Goal: Task Accomplishment & Management: Use online tool/utility

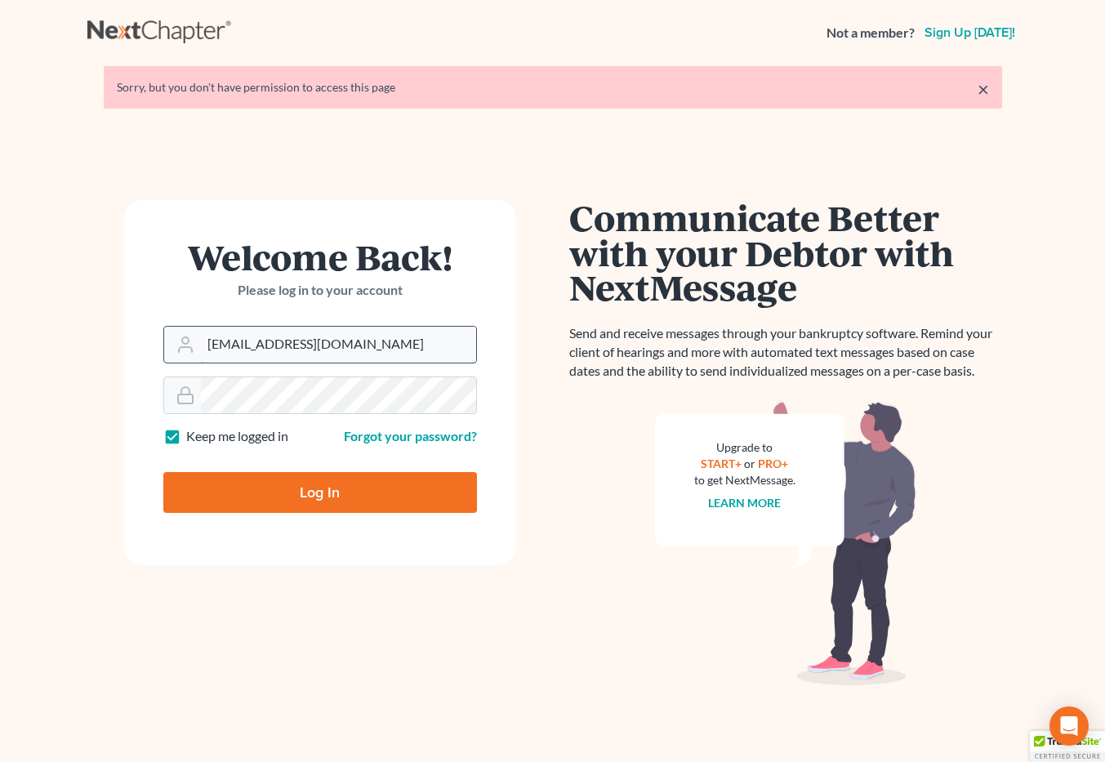
click at [416, 336] on input "brittcostomarnold@gmail.com" at bounding box center [338, 345] width 275 height 36
drag, startPoint x: 415, startPoint y: 347, endPoint x: 140, endPoint y: 336, distance: 275.4
click at [138, 357] on form "Welcome Back! Please log in to your account Email Address brittcostomarnold@gma…" at bounding box center [320, 382] width 392 height 365
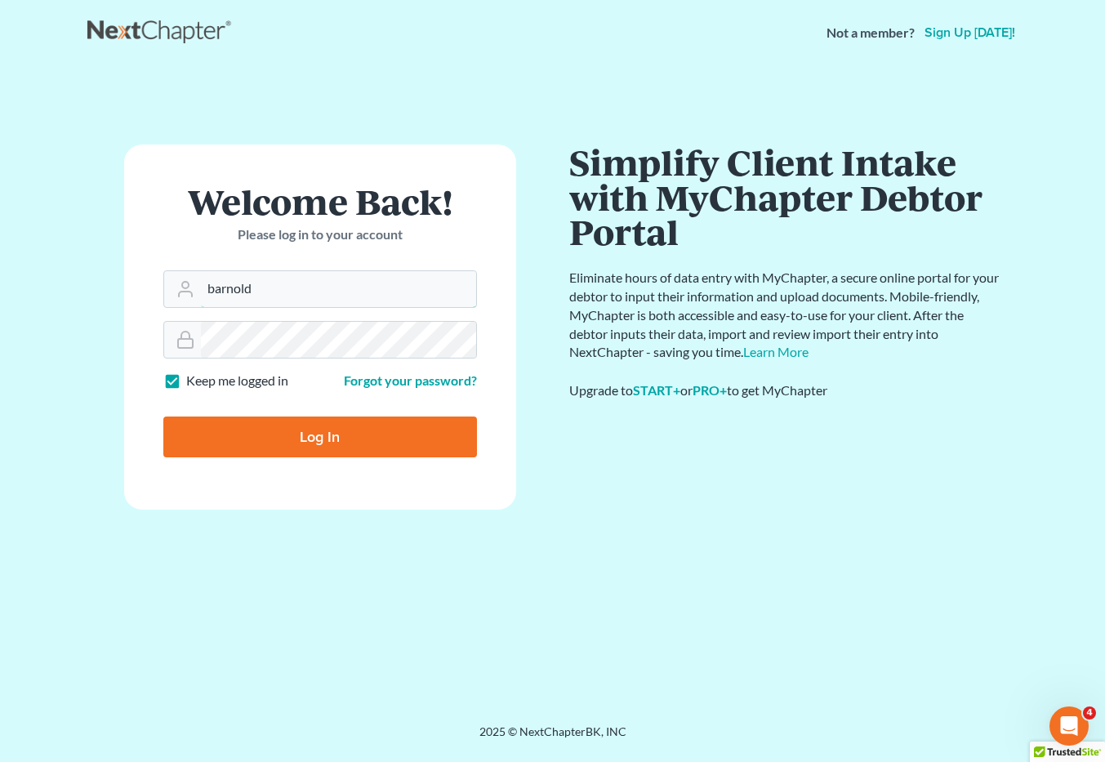
type input "barnold@arnoldlawoffices.com"
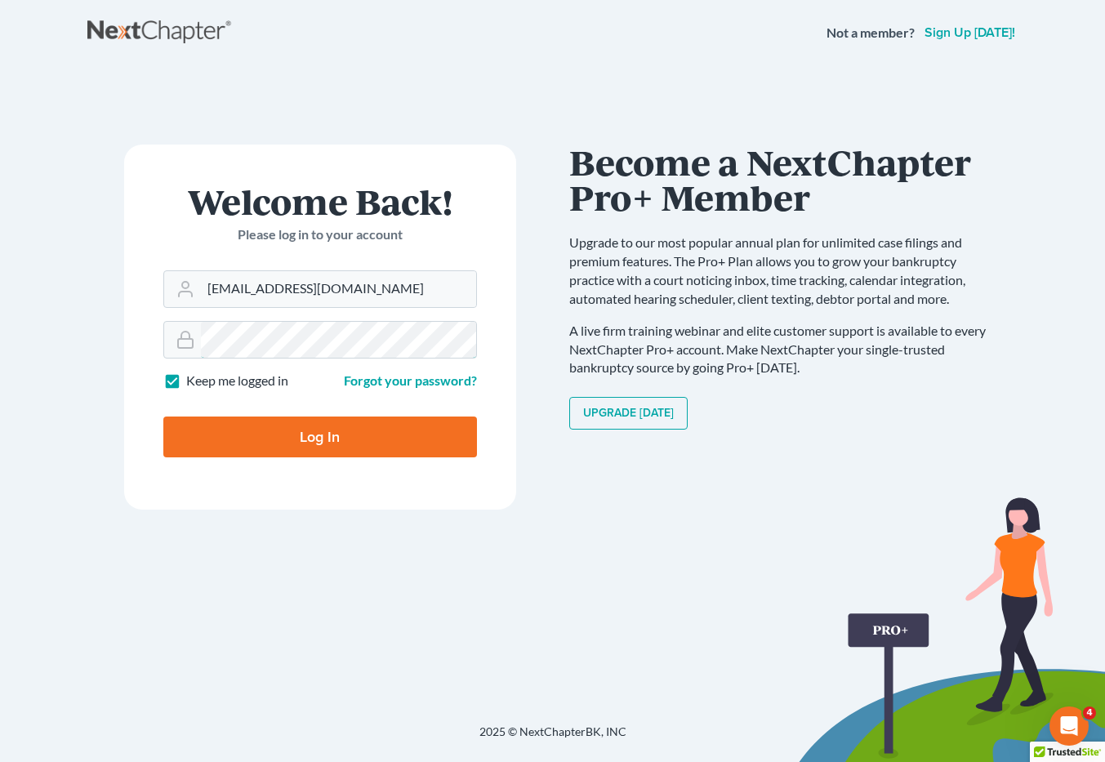
click at [130, 341] on form "Welcome Back! Please log in to your account Email Address barnold@arnoldlawoffi…" at bounding box center [320, 327] width 392 height 365
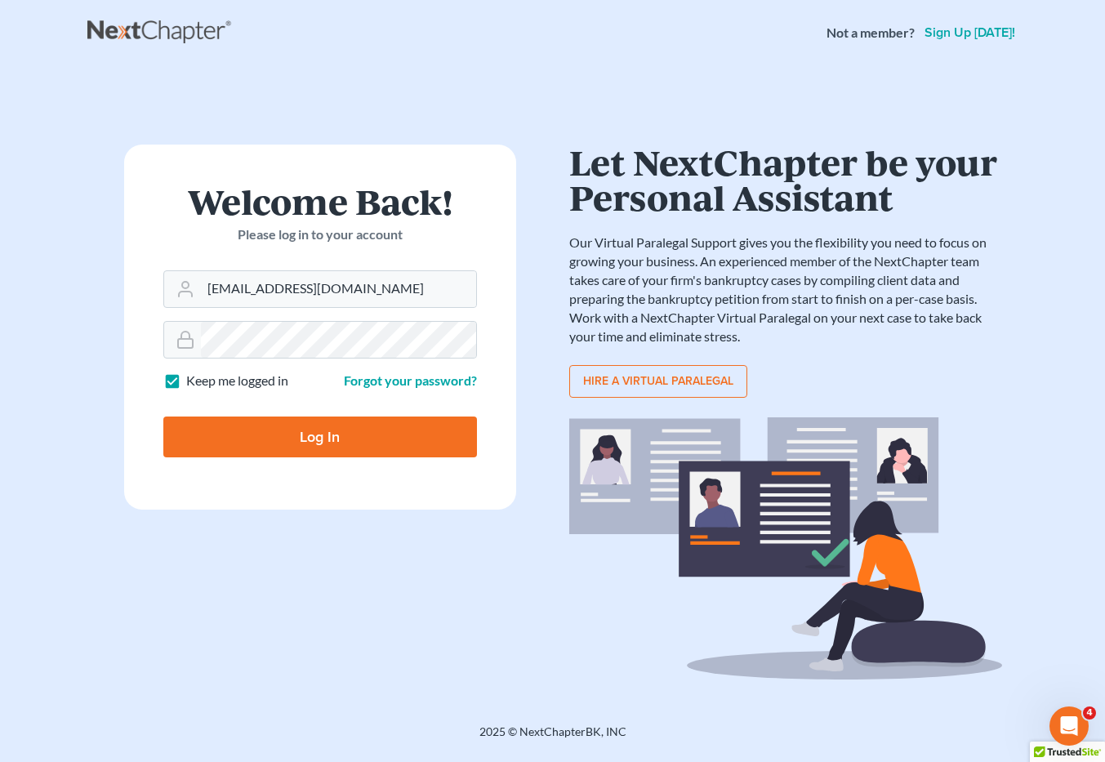
click at [217, 431] on input "Log In" at bounding box center [320, 436] width 314 height 41
type input "Thinking..."
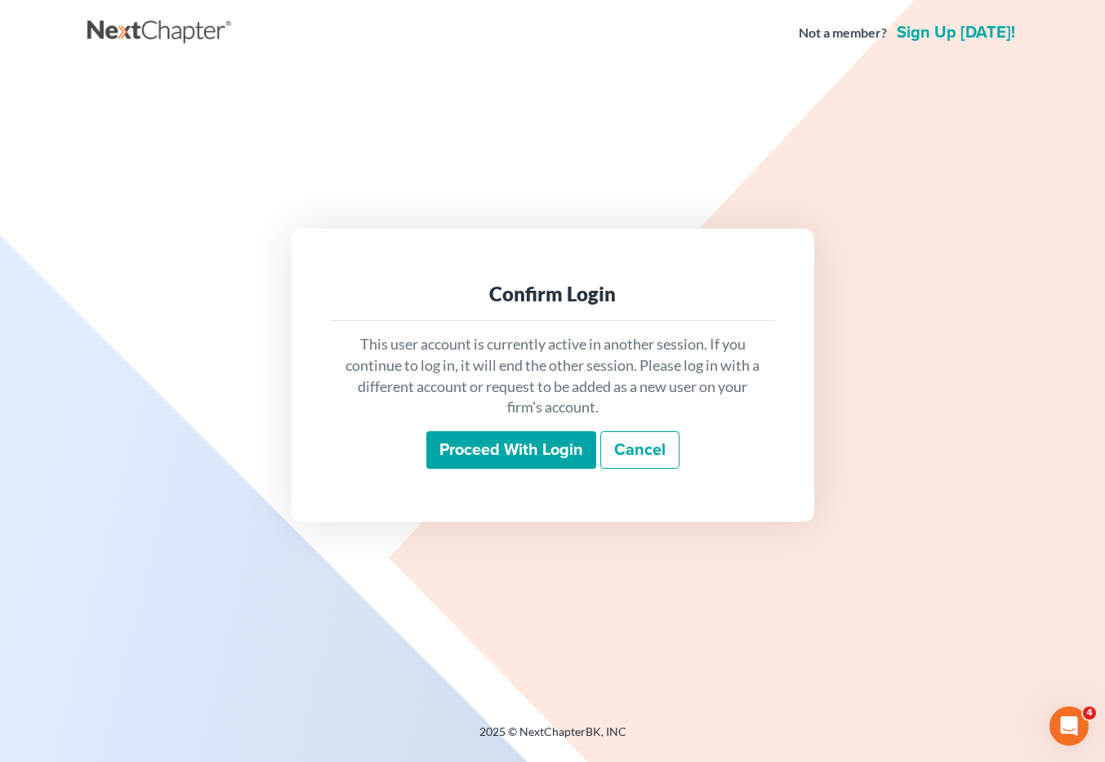
click at [553, 452] on input "Proceed with login" at bounding box center [511, 450] width 170 height 38
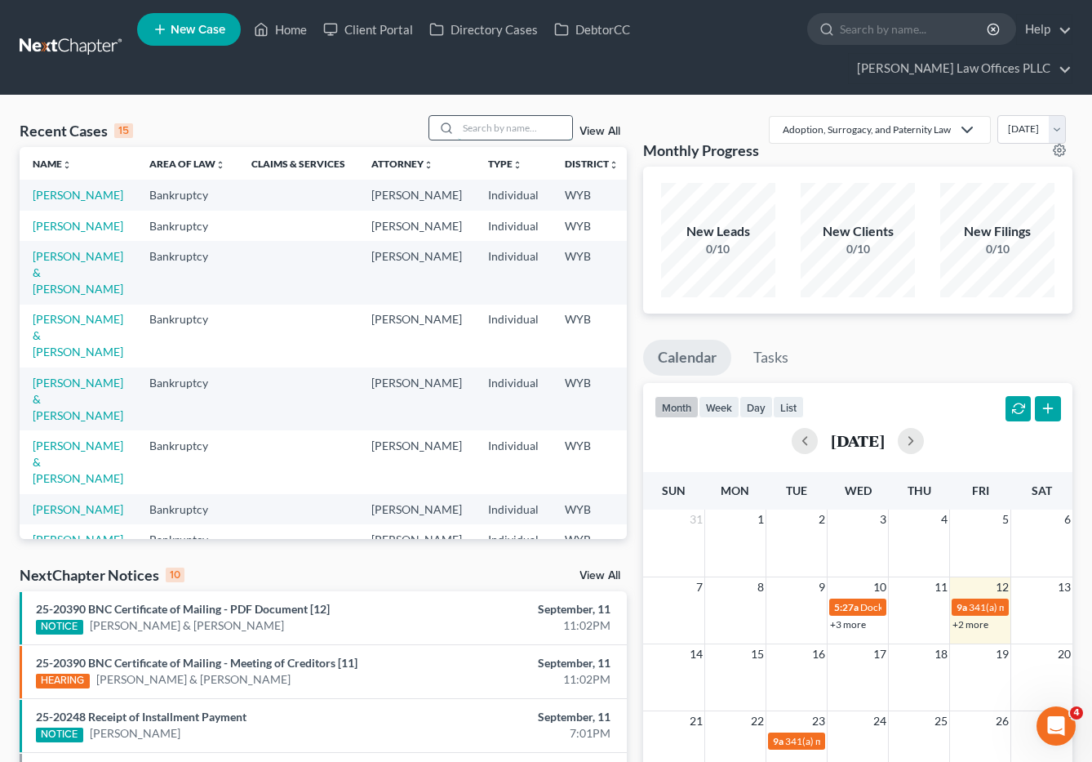
click at [473, 116] on input "search" at bounding box center [515, 128] width 114 height 24
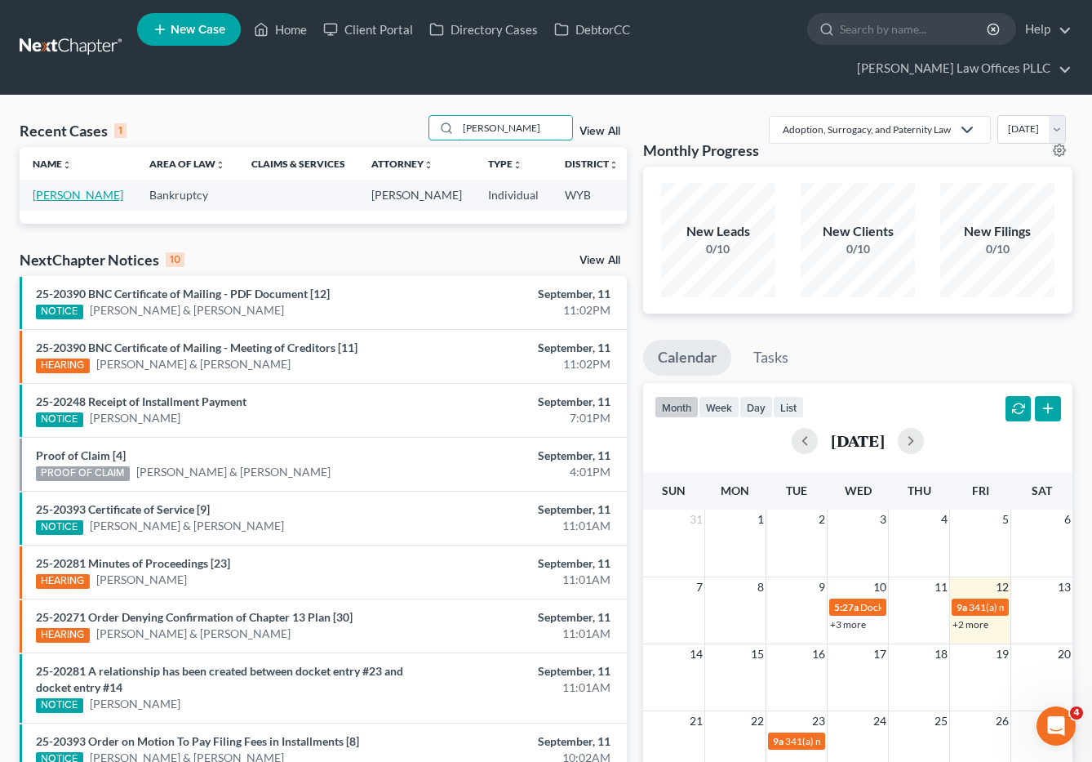
type input "[PERSON_NAME]"
click at [47, 188] on link "[PERSON_NAME]" at bounding box center [78, 195] width 91 height 14
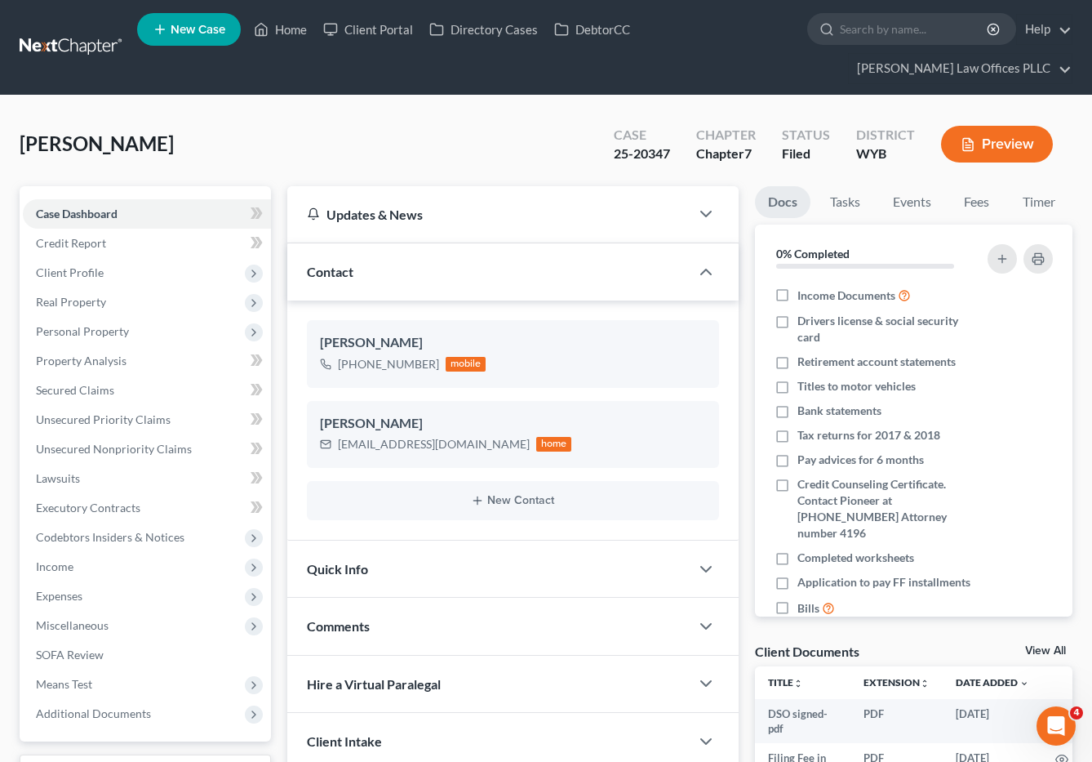
click at [525, 721] on div "Client Intake" at bounding box center [488, 741] width 403 height 56
click at [293, 31] on link "Home" at bounding box center [280, 29] width 69 height 29
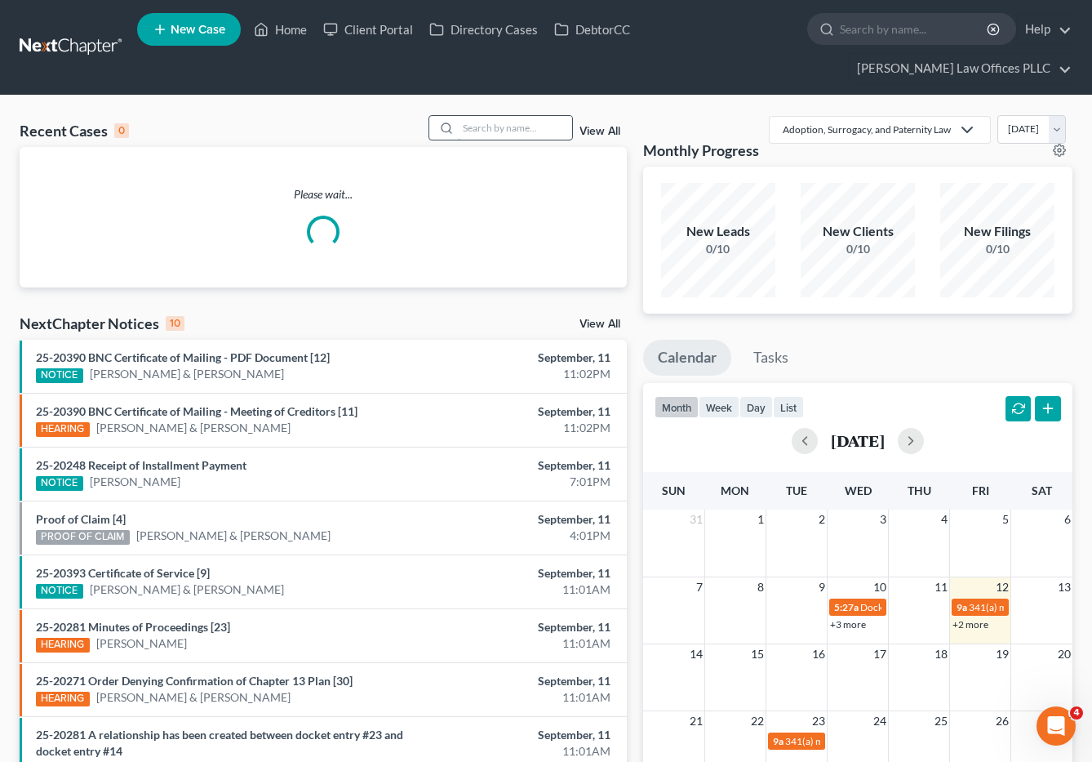
click at [465, 116] on input "search" at bounding box center [515, 128] width 114 height 24
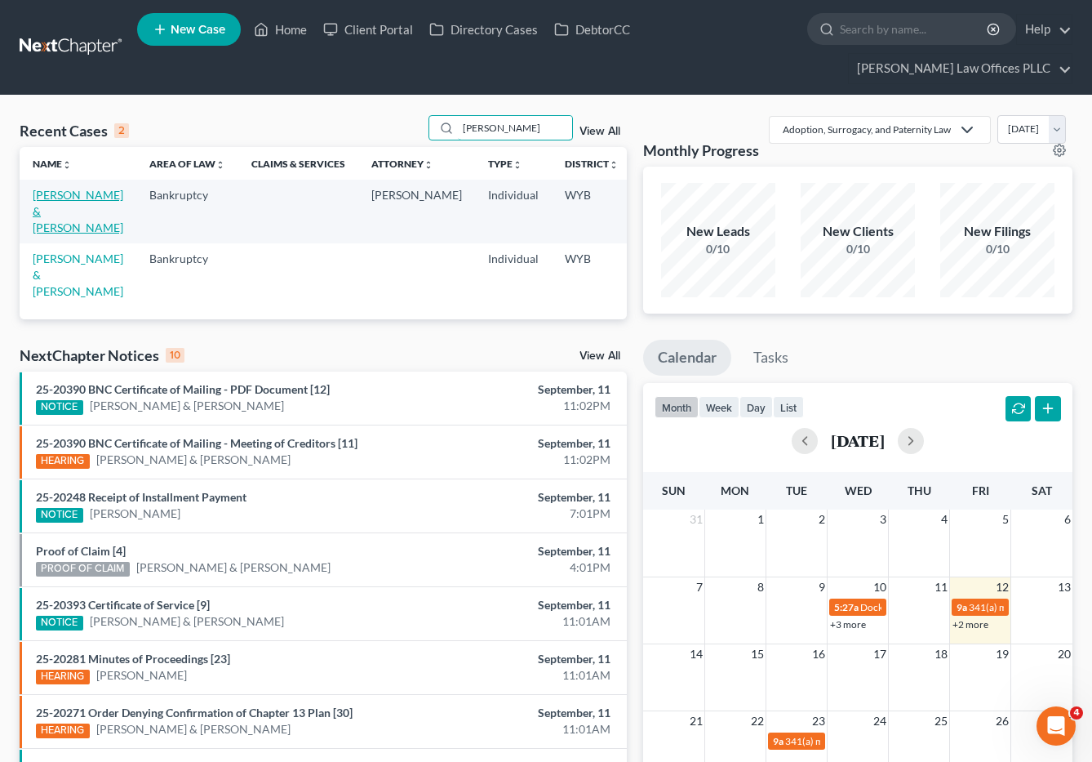
type input "[PERSON_NAME]"
click at [45, 188] on link "[PERSON_NAME] & [PERSON_NAME]" at bounding box center [78, 211] width 91 height 47
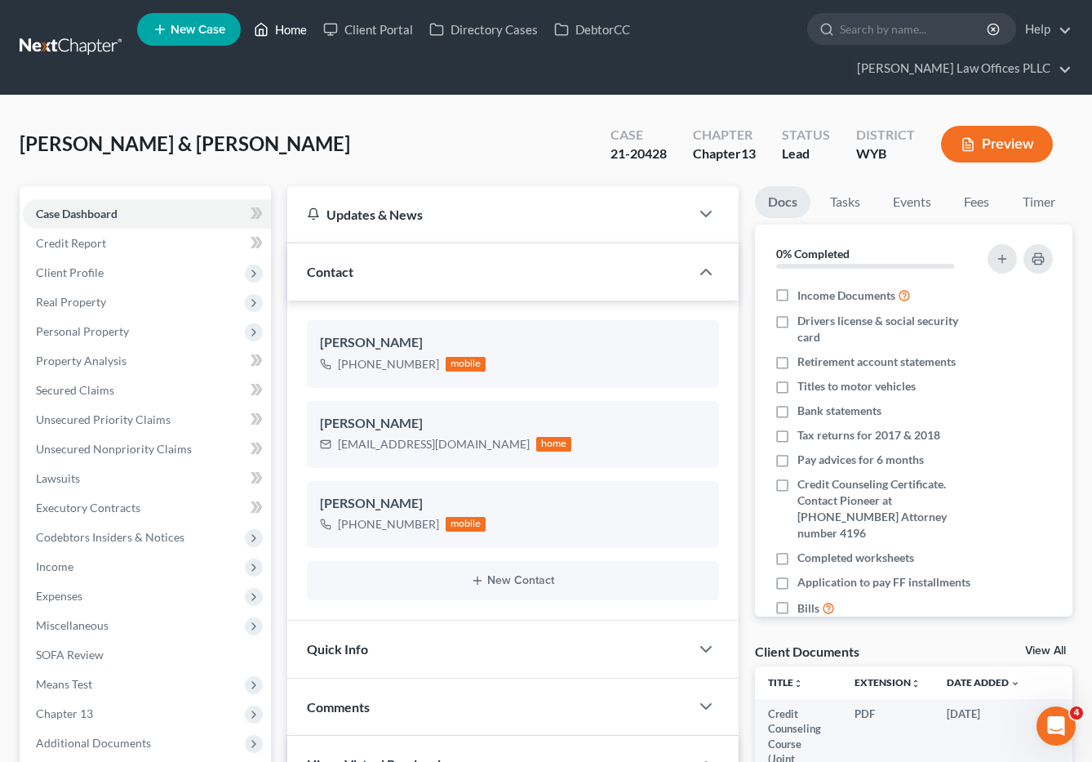
click at [300, 32] on link "Home" at bounding box center [280, 29] width 69 height 29
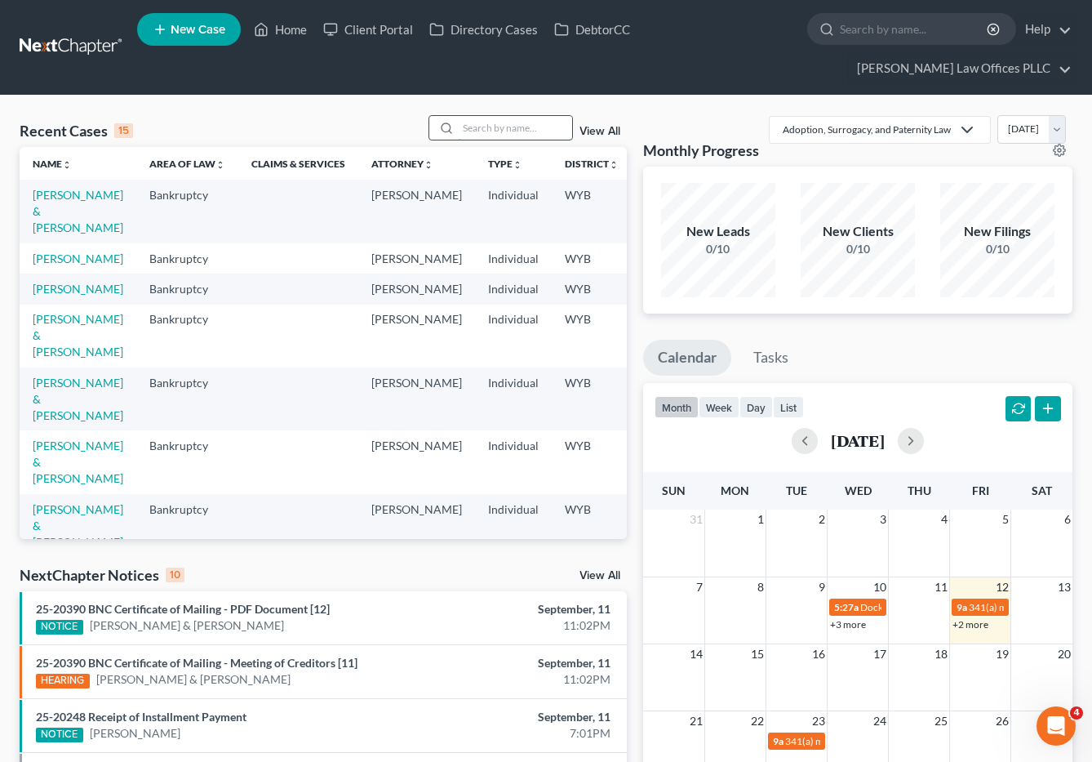
click at [478, 116] on input "search" at bounding box center [515, 128] width 114 height 24
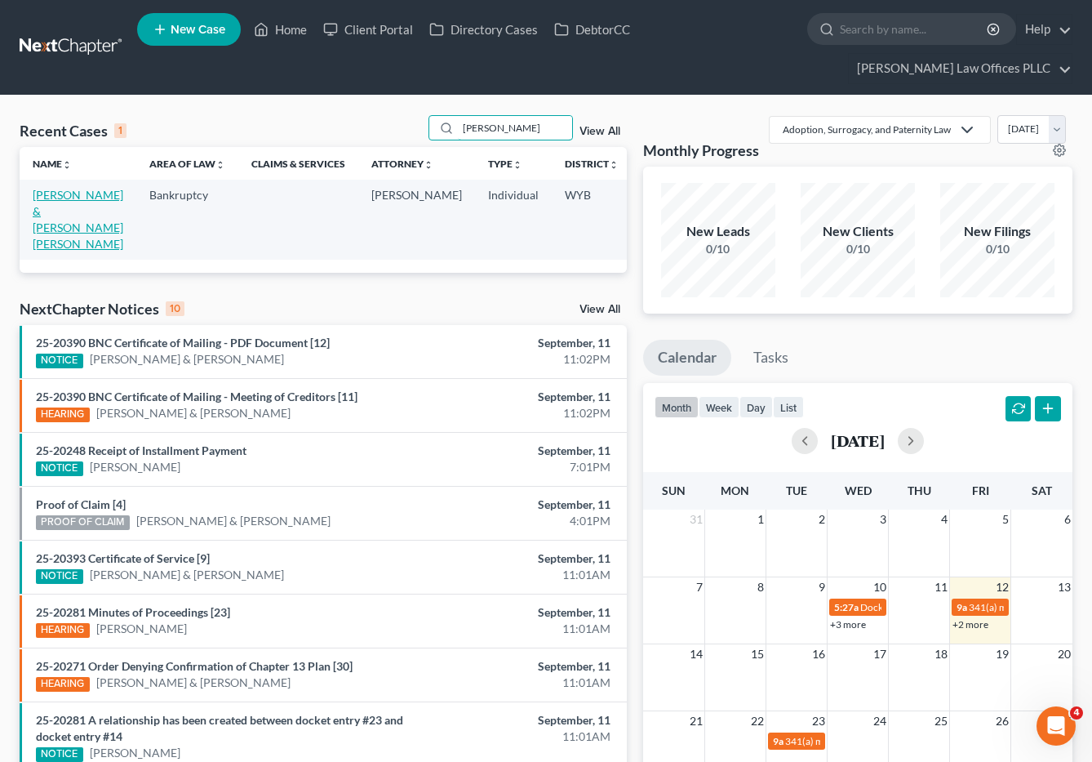
type input "[PERSON_NAME]"
click at [50, 188] on link "[PERSON_NAME] & [PERSON_NAME] [PERSON_NAME]" at bounding box center [78, 219] width 91 height 63
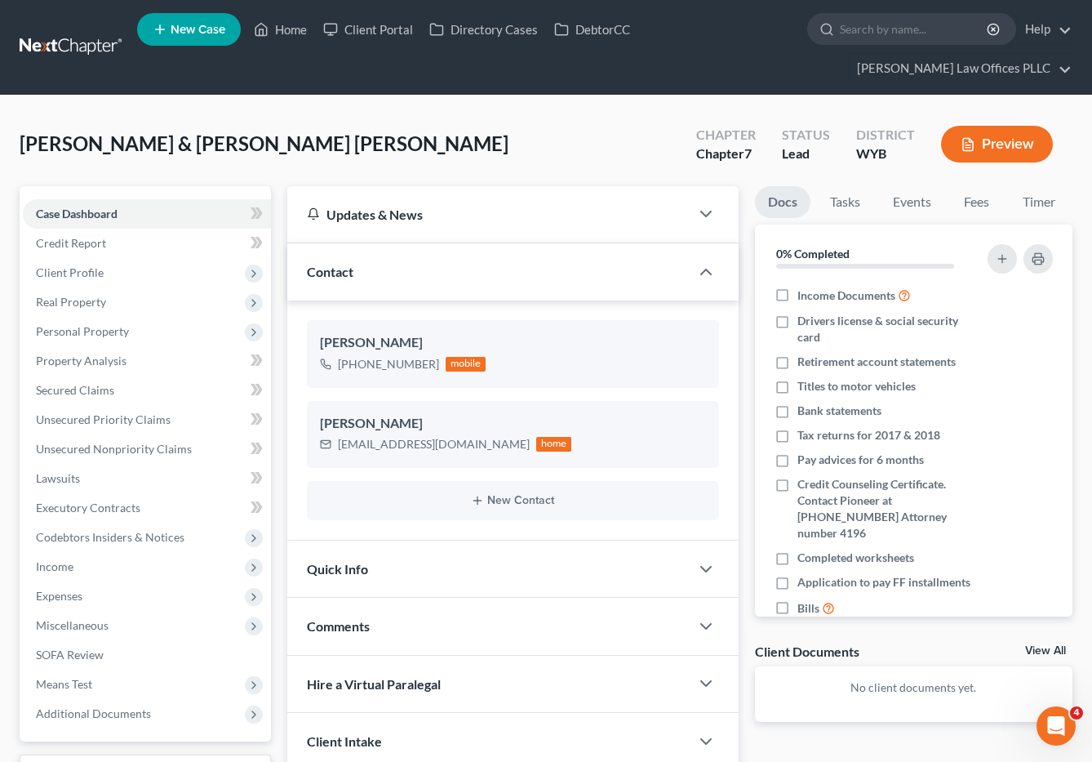
click at [923, 147] on div "[PERSON_NAME] & [PERSON_NAME] [PERSON_NAME] Upgraded Chapter Chapter 7 Status L…" at bounding box center [546, 150] width 1053 height 71
drag, startPoint x: 643, startPoint y: 114, endPoint x: 635, endPoint y: 126, distance: 13.6
click at [643, 115] on div "[PERSON_NAME] & [PERSON_NAME] [PERSON_NAME] Upgraded Chapter Chapter 7 Status L…" at bounding box center [546, 150] width 1053 height 71
click at [113, 324] on span "Personal Property" at bounding box center [82, 331] width 93 height 14
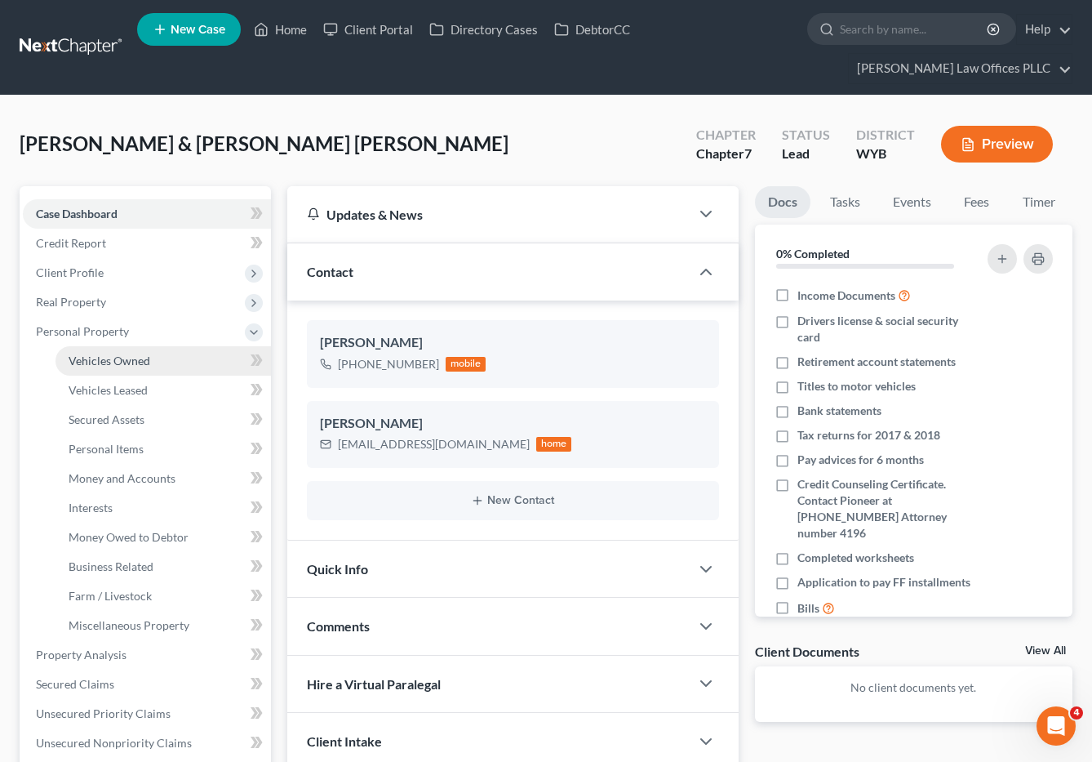
click at [150, 346] on link "Vehicles Owned" at bounding box center [164, 360] width 216 height 29
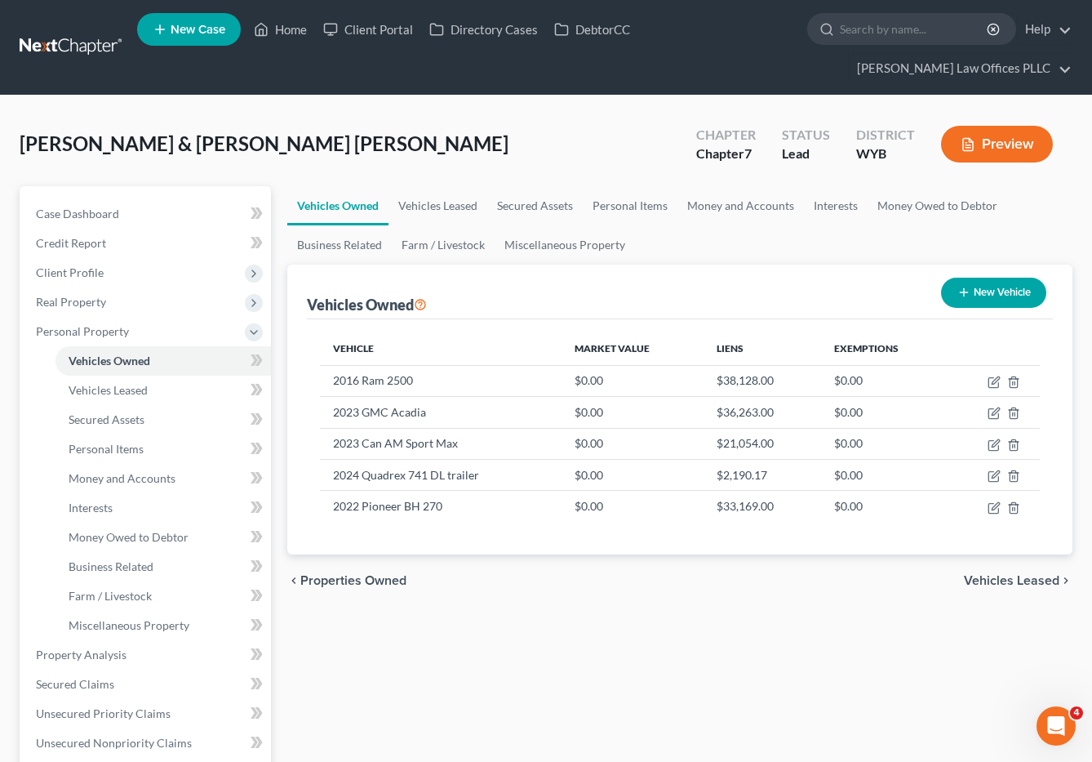
click at [568, 703] on div "Vehicles Owned Vehicles Leased Secured Assets Personal Items Money and Accounts…" at bounding box center [680, 657] width 803 height 943
